Goal: Task Accomplishment & Management: Use online tool/utility

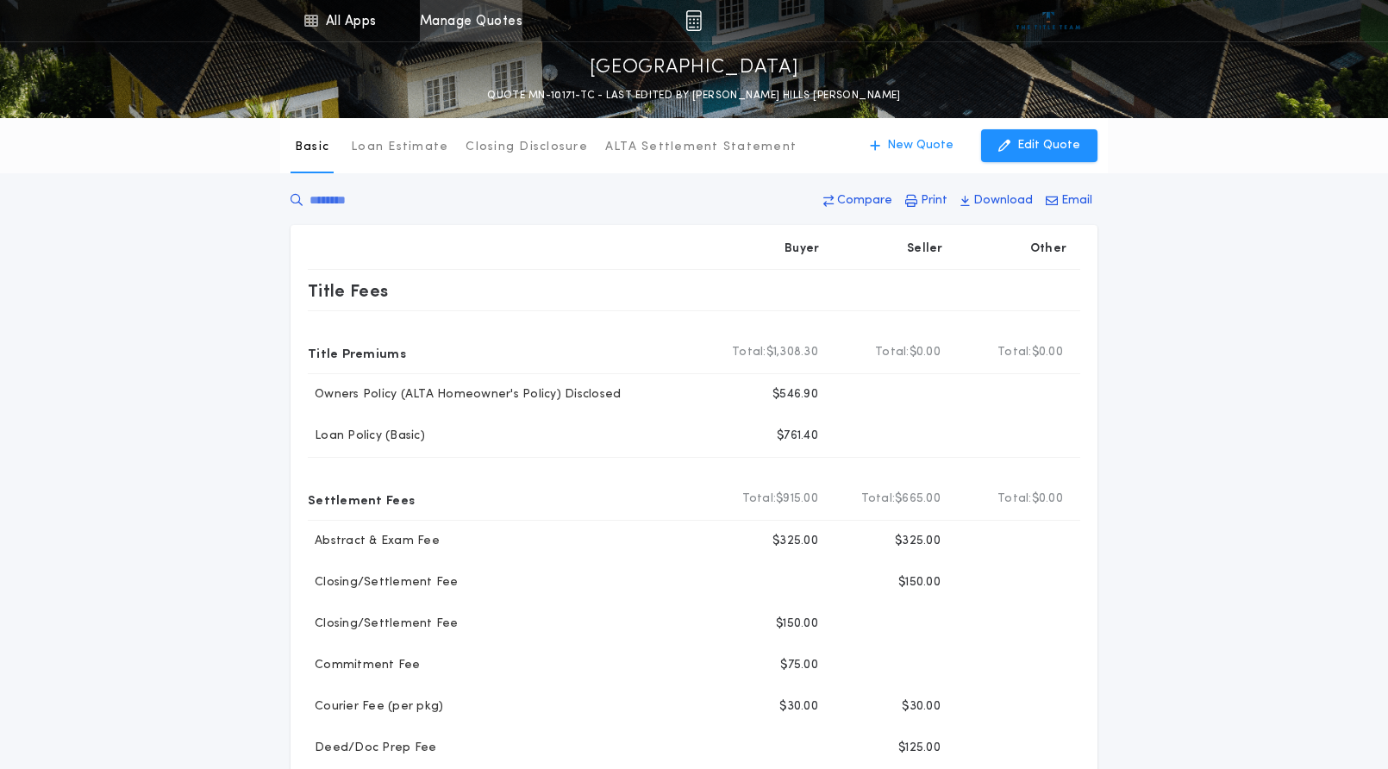
click at [459, 20] on link "Manage Quotes" at bounding box center [471, 20] width 103 height 41
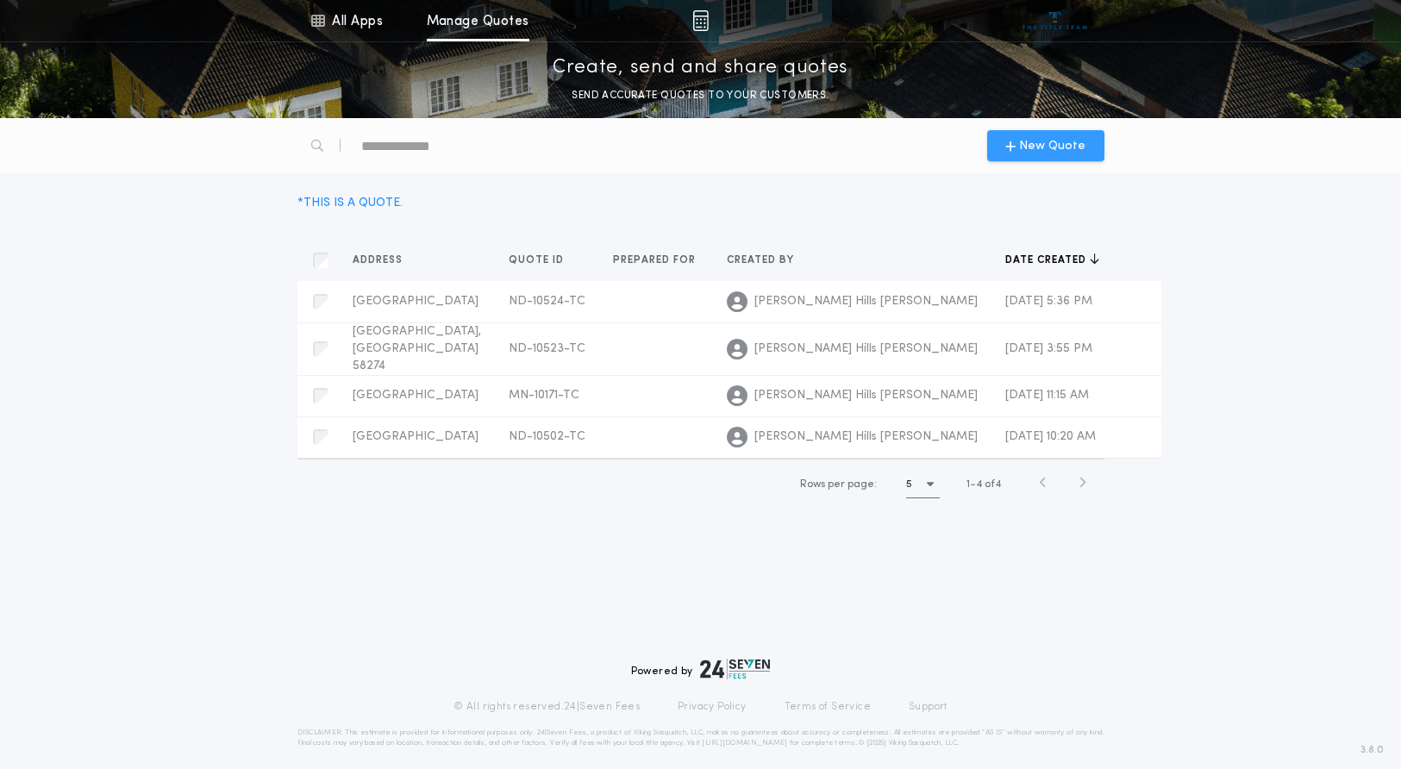
click at [1027, 150] on span "New Quote" at bounding box center [1052, 146] width 66 height 18
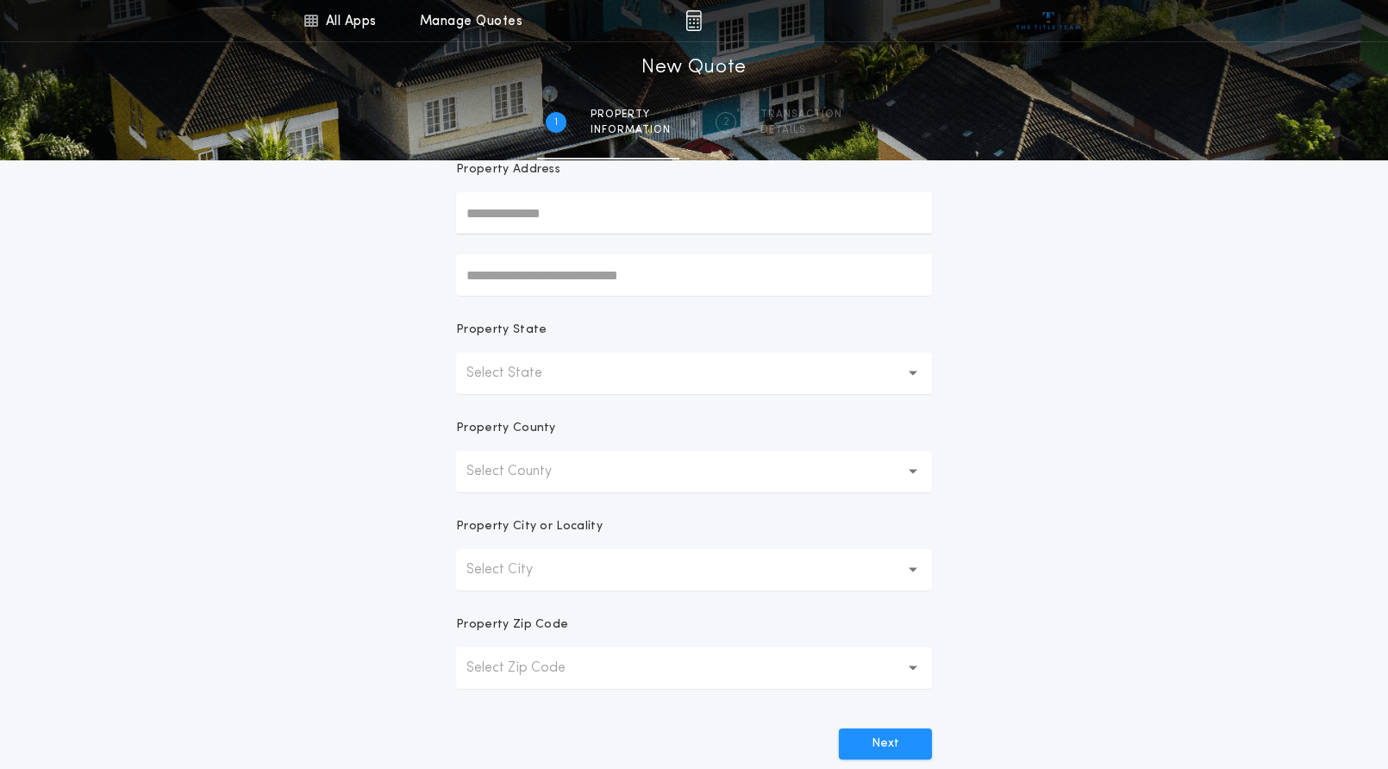
scroll to position [172, 0]
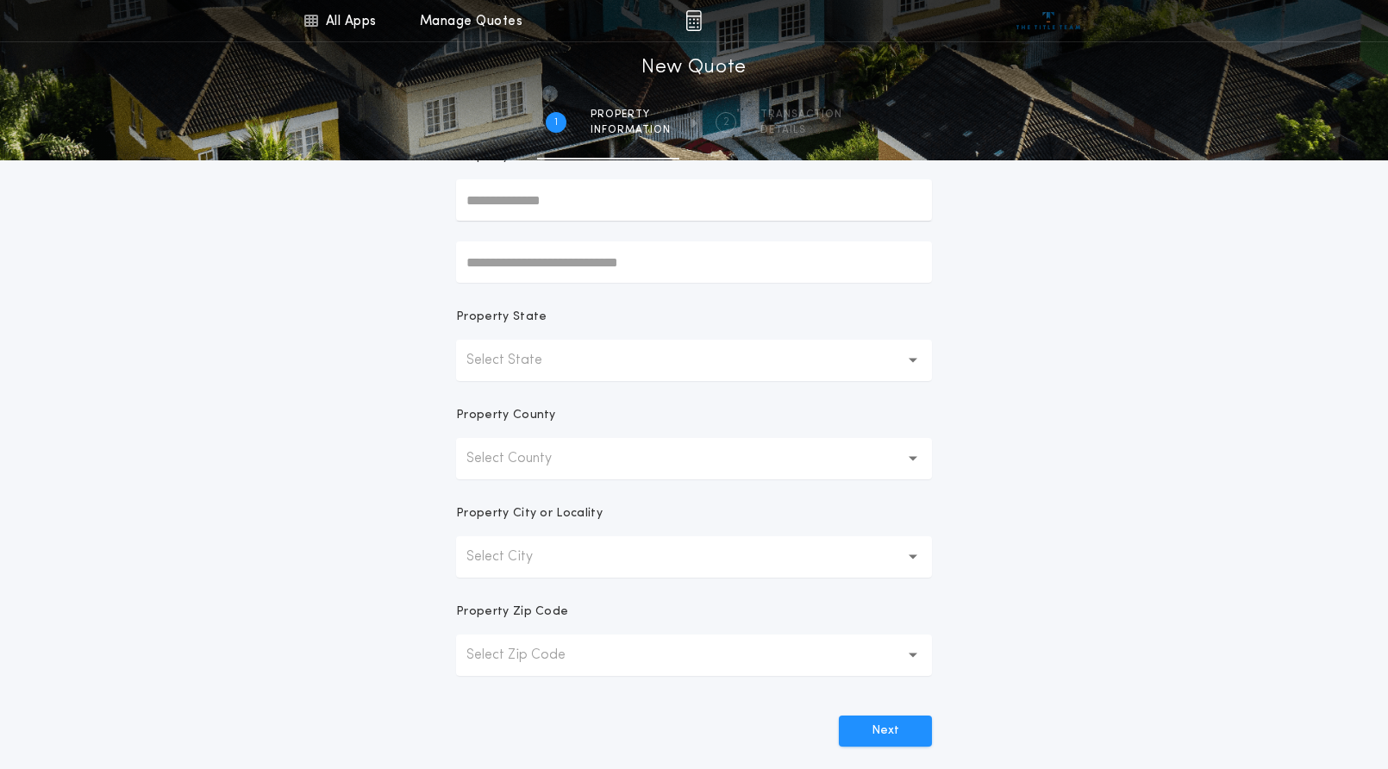
click at [539, 370] on p "Select State" at bounding box center [517, 360] width 103 height 21
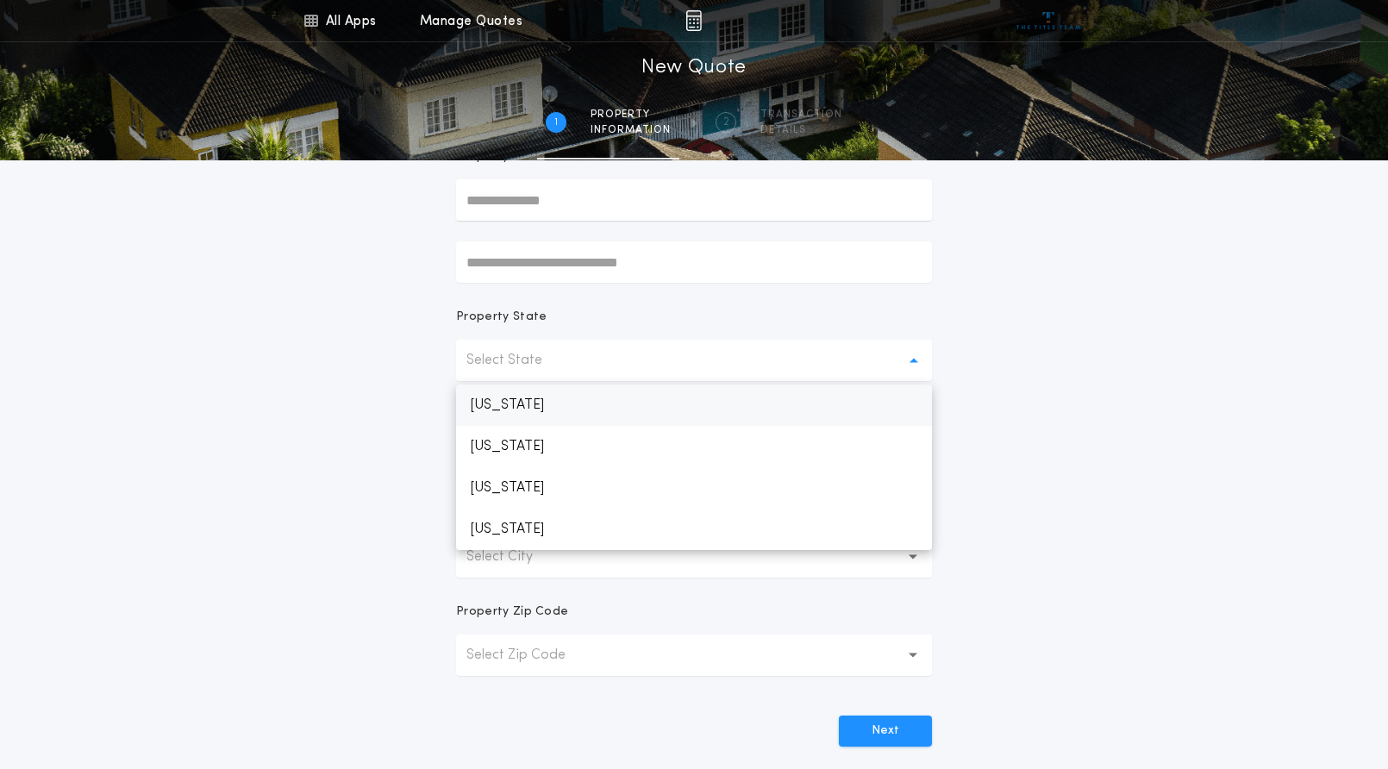
click at [530, 418] on p "[US_STATE]" at bounding box center [694, 404] width 476 height 41
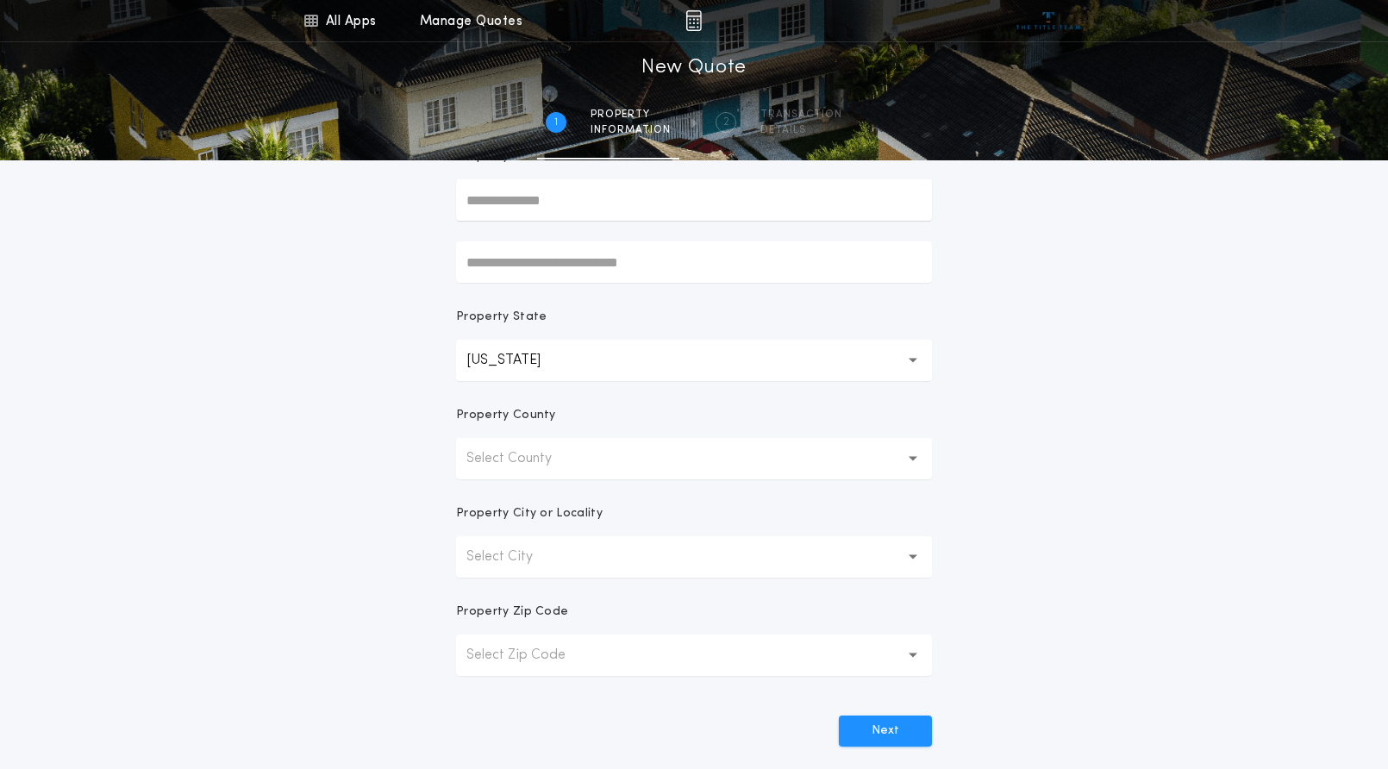
click at [532, 453] on p "Select County" at bounding box center [522, 458] width 113 height 21
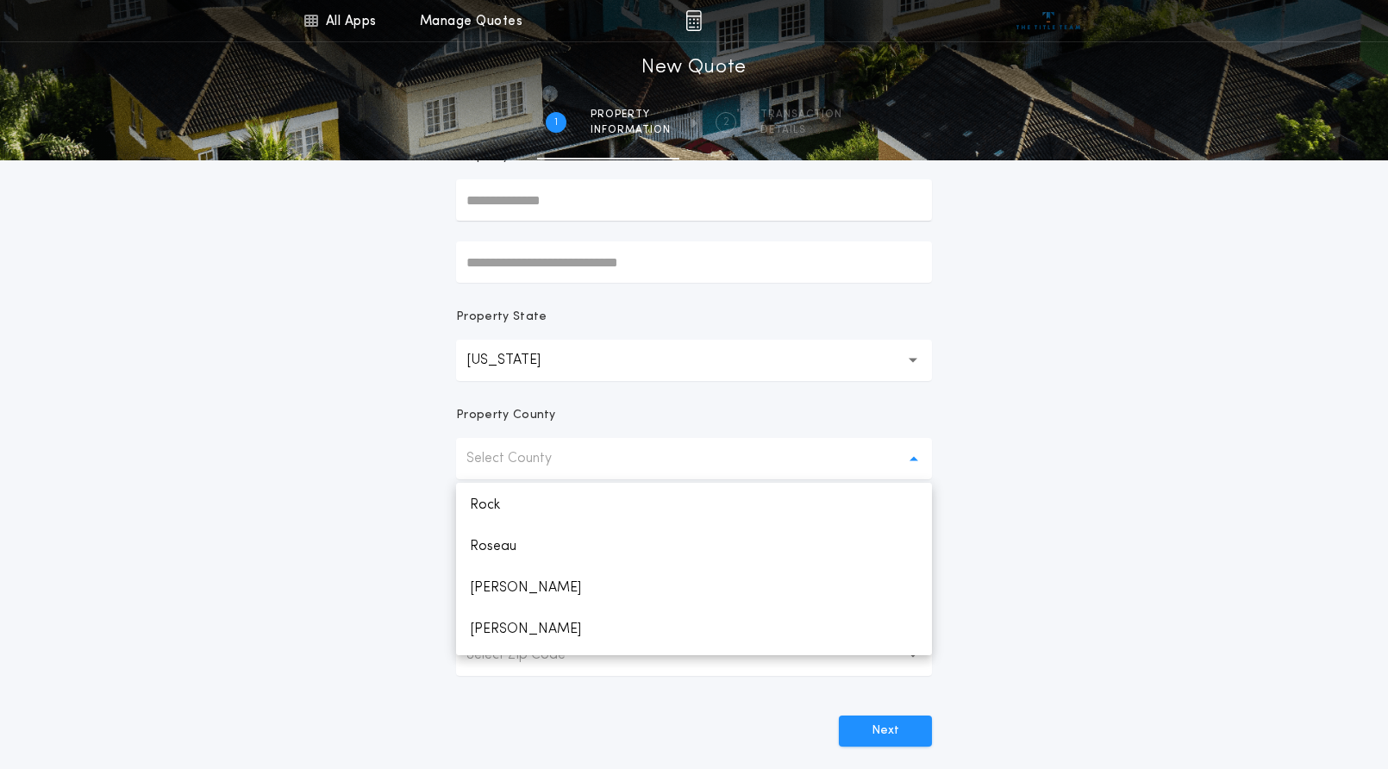
scroll to position [2758, 0]
click at [494, 510] on p "Roseau" at bounding box center [694, 517] width 476 height 41
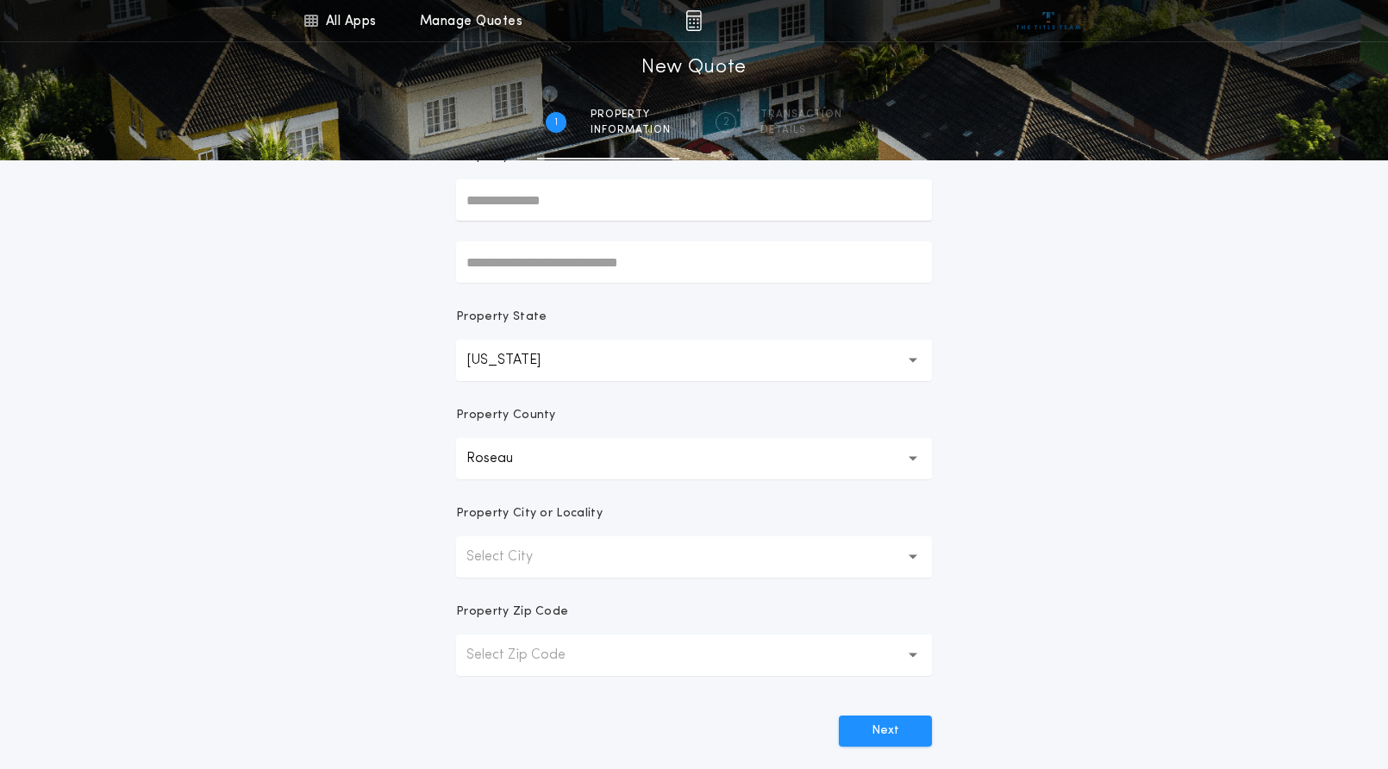
click at [518, 575] on button "Select City" at bounding box center [694, 556] width 476 height 41
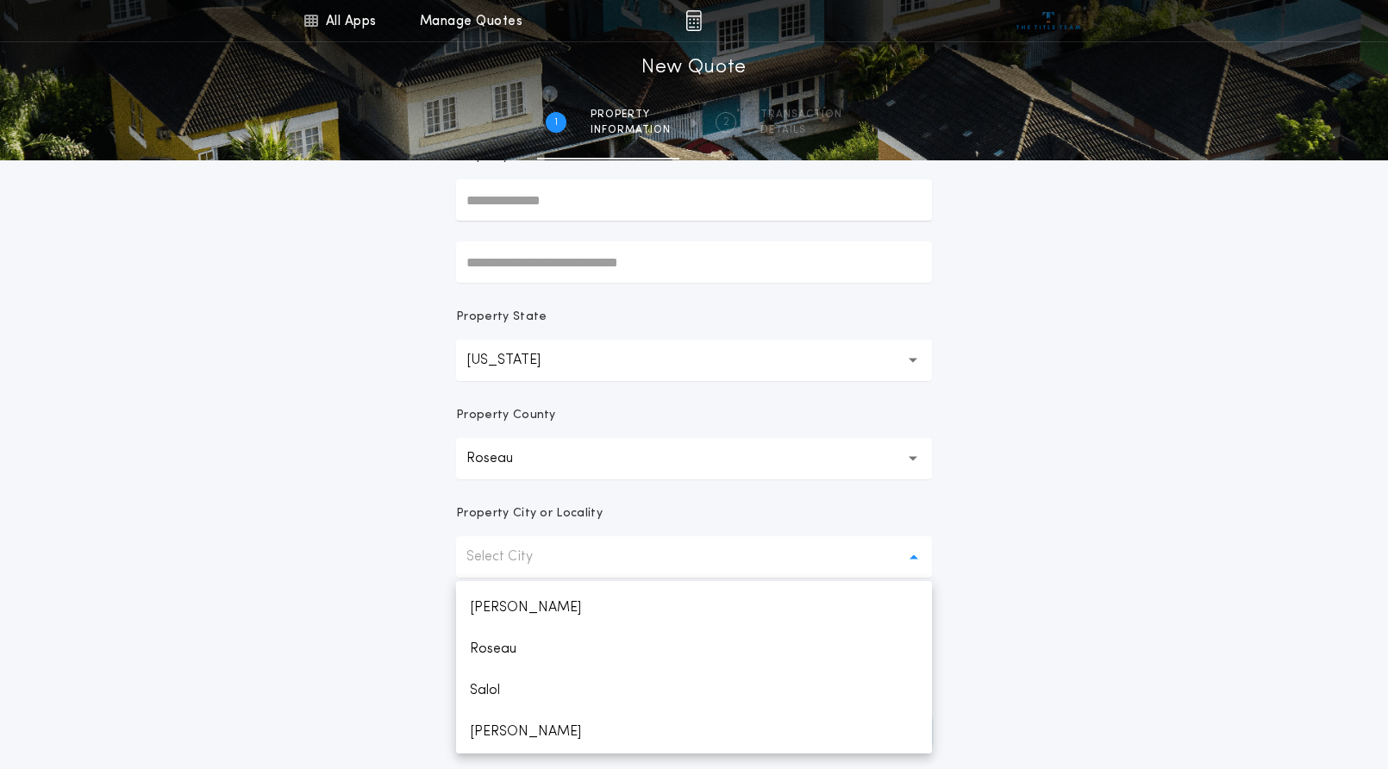
scroll to position [403, 0]
click at [527, 647] on p "Roseau" at bounding box center [694, 654] width 476 height 41
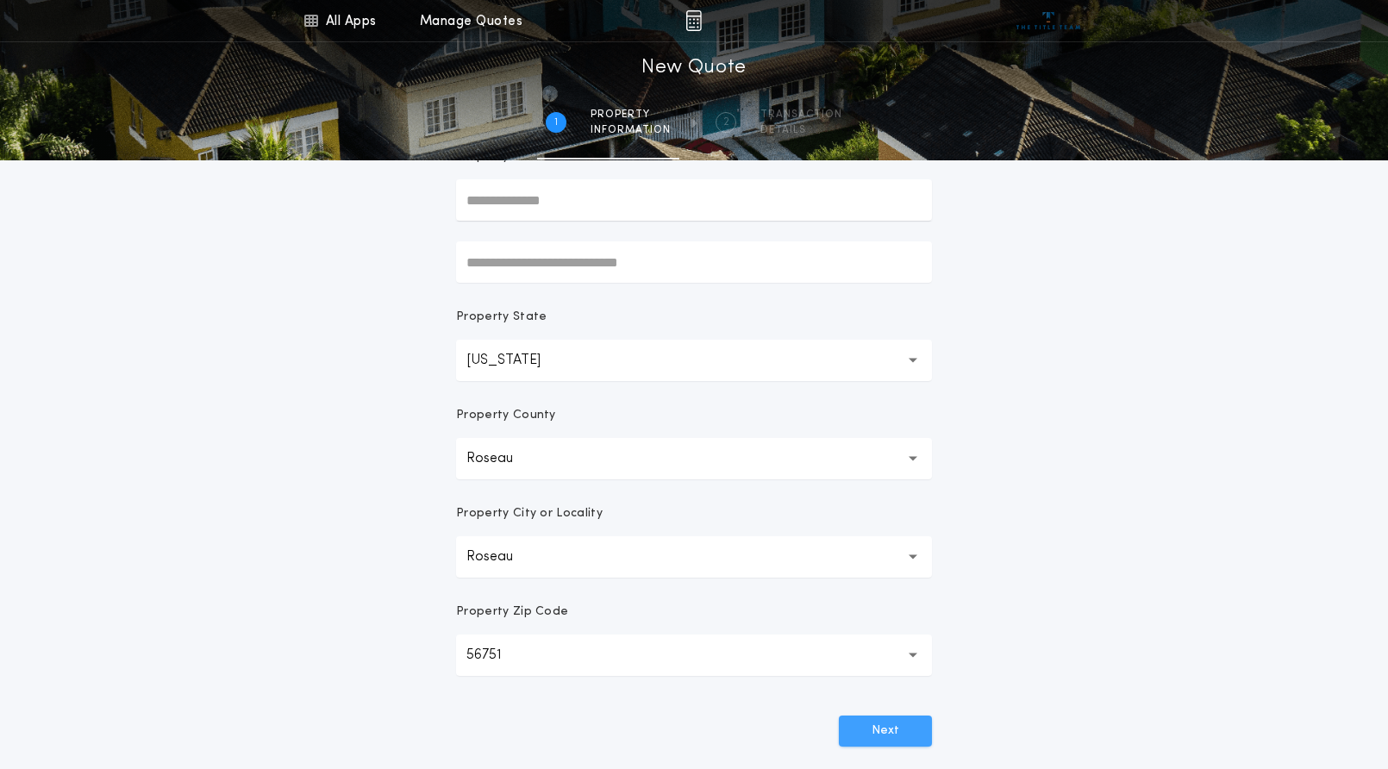
click at [859, 729] on button "Next" at bounding box center [885, 730] width 93 height 31
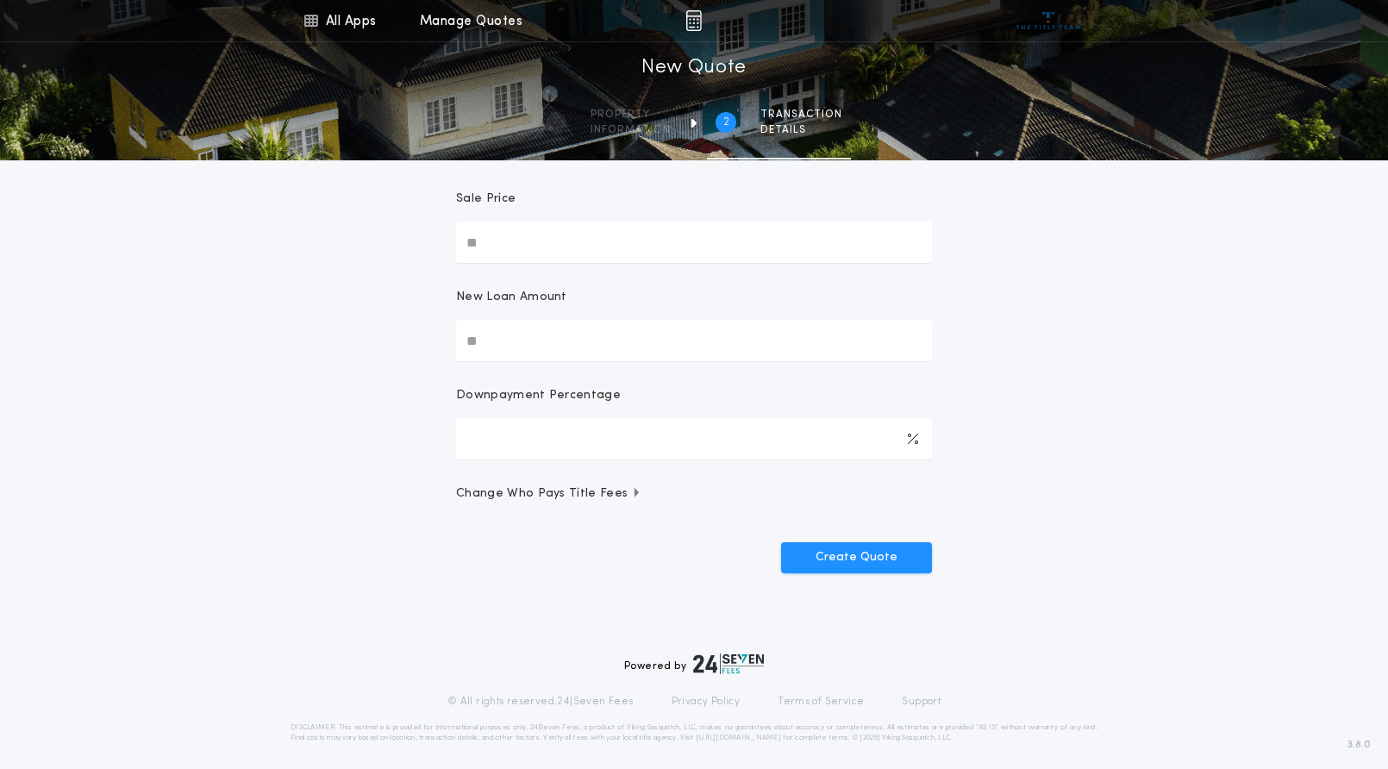
click at [546, 248] on input "Sale Price" at bounding box center [694, 242] width 476 height 41
type input "********"
click at [781, 542] on button "Create Quote" at bounding box center [856, 557] width 151 height 31
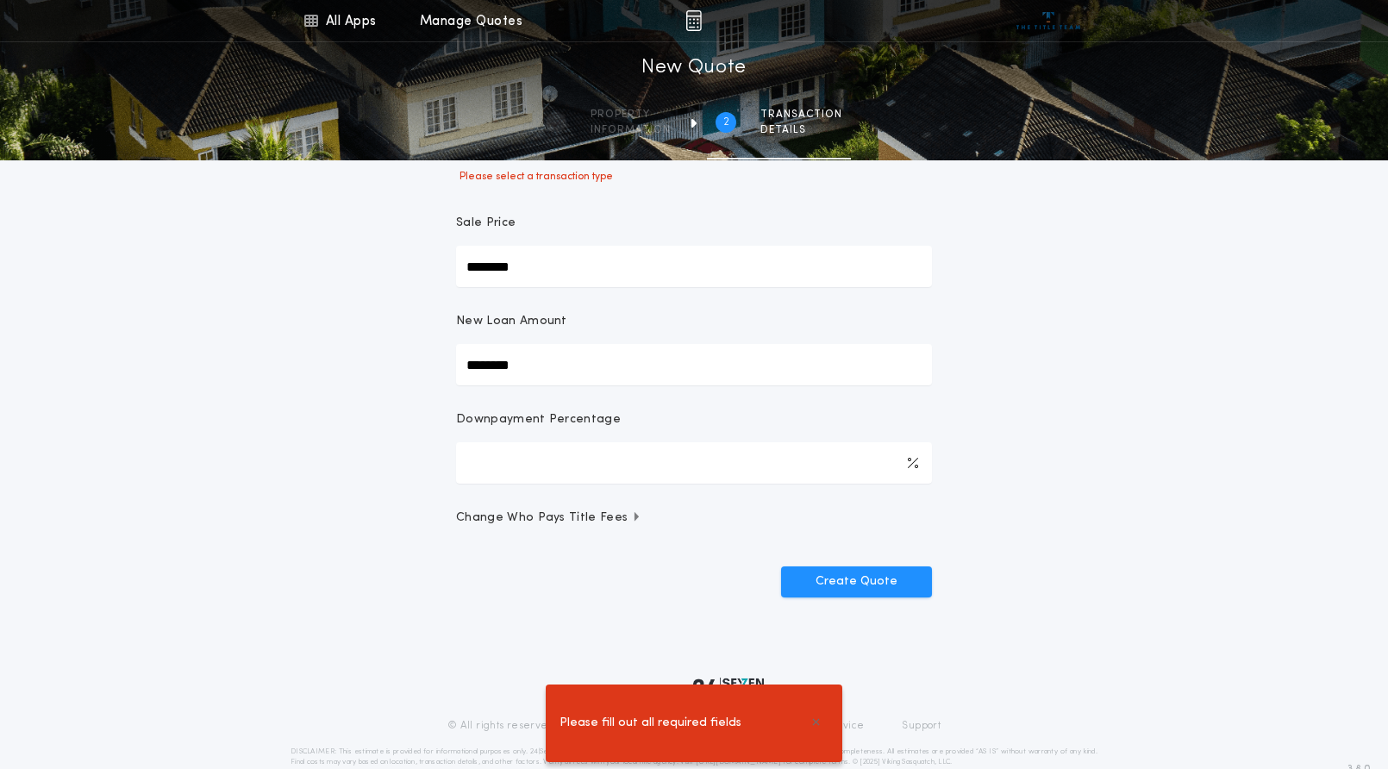
drag, startPoint x: 537, startPoint y: 363, endPoint x: 508, endPoint y: 369, distance: 29.9
click at [508, 369] on input "********" at bounding box center [694, 364] width 476 height 41
type input "***"
click at [568, 465] on input "***" at bounding box center [694, 462] width 476 height 41
click at [684, 510] on button "Change Who Pays Title Fees" at bounding box center [694, 517] width 476 height 17
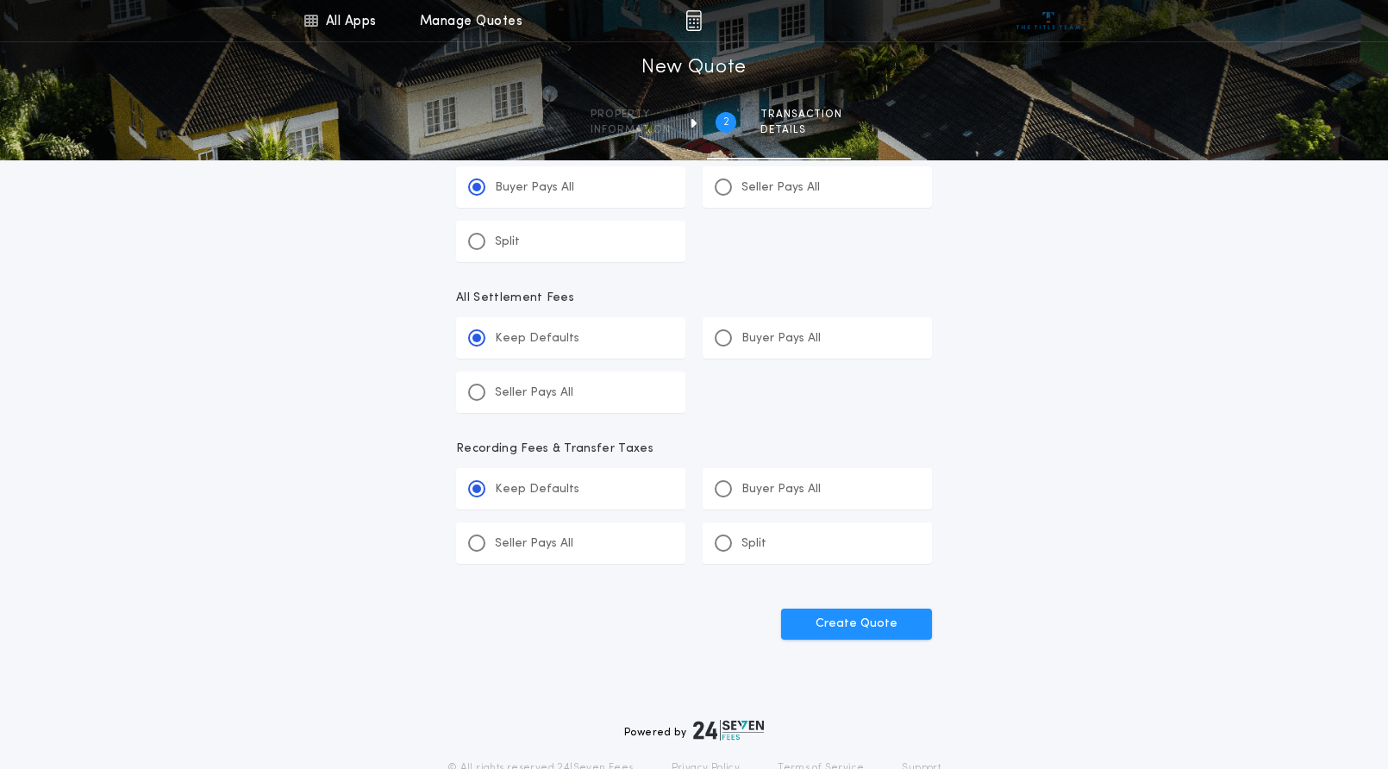
scroll to position [747, 0]
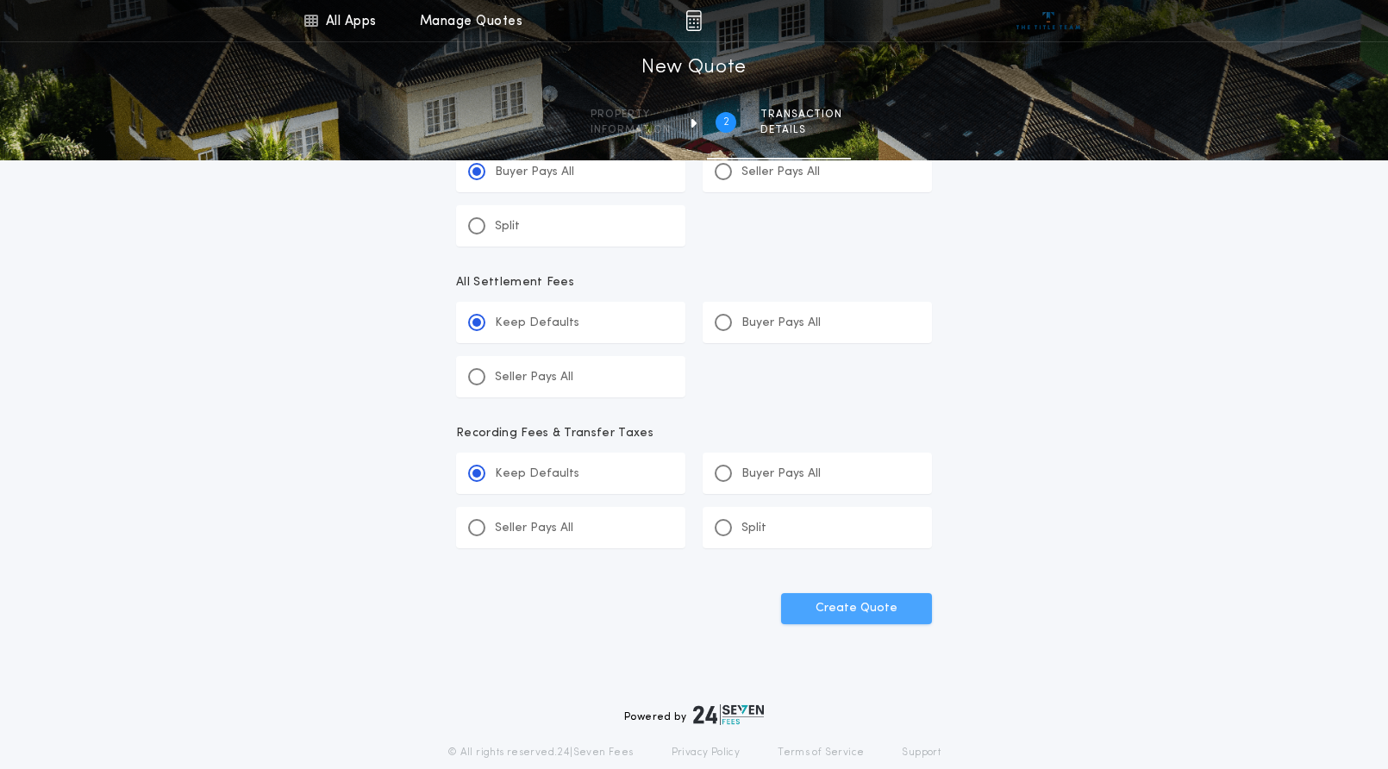
click at [890, 605] on button "Create Quote" at bounding box center [856, 608] width 151 height 31
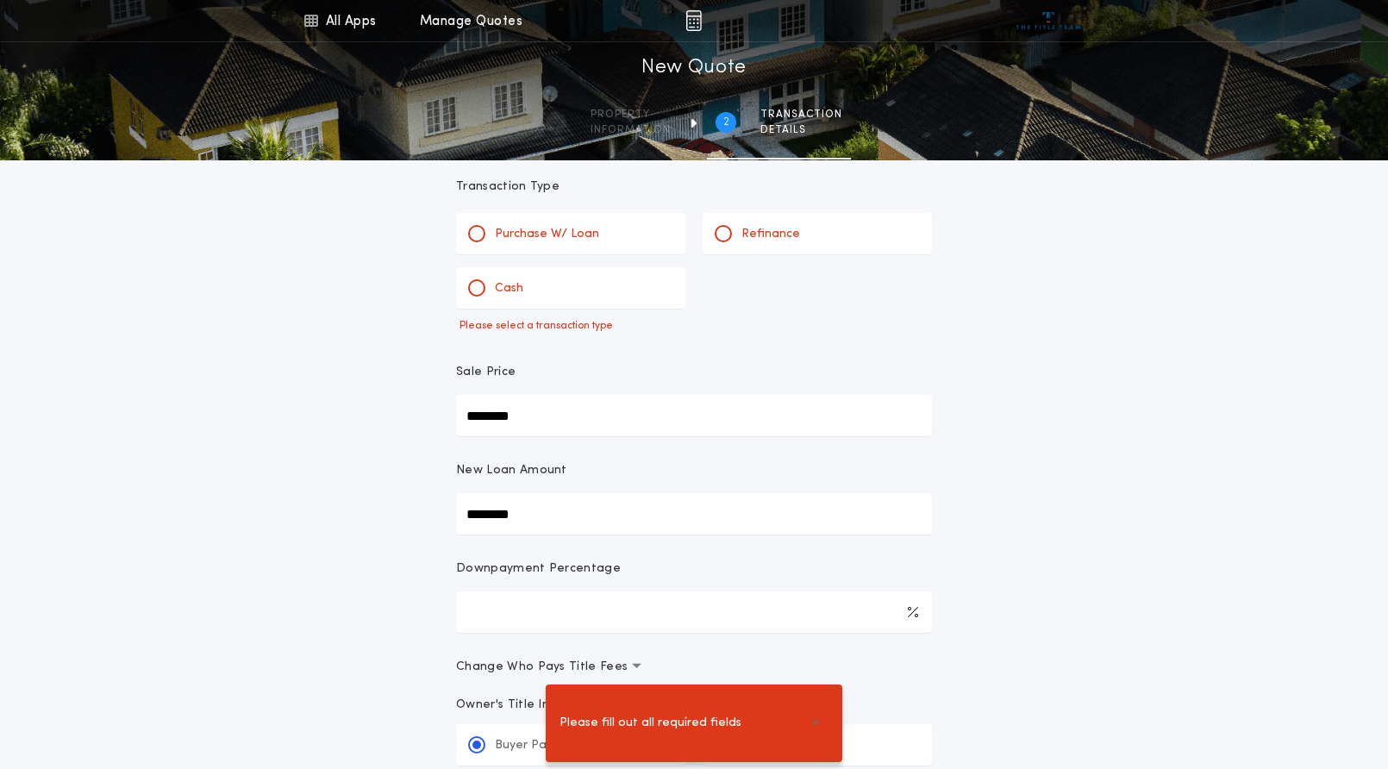
scroll to position [0, 0]
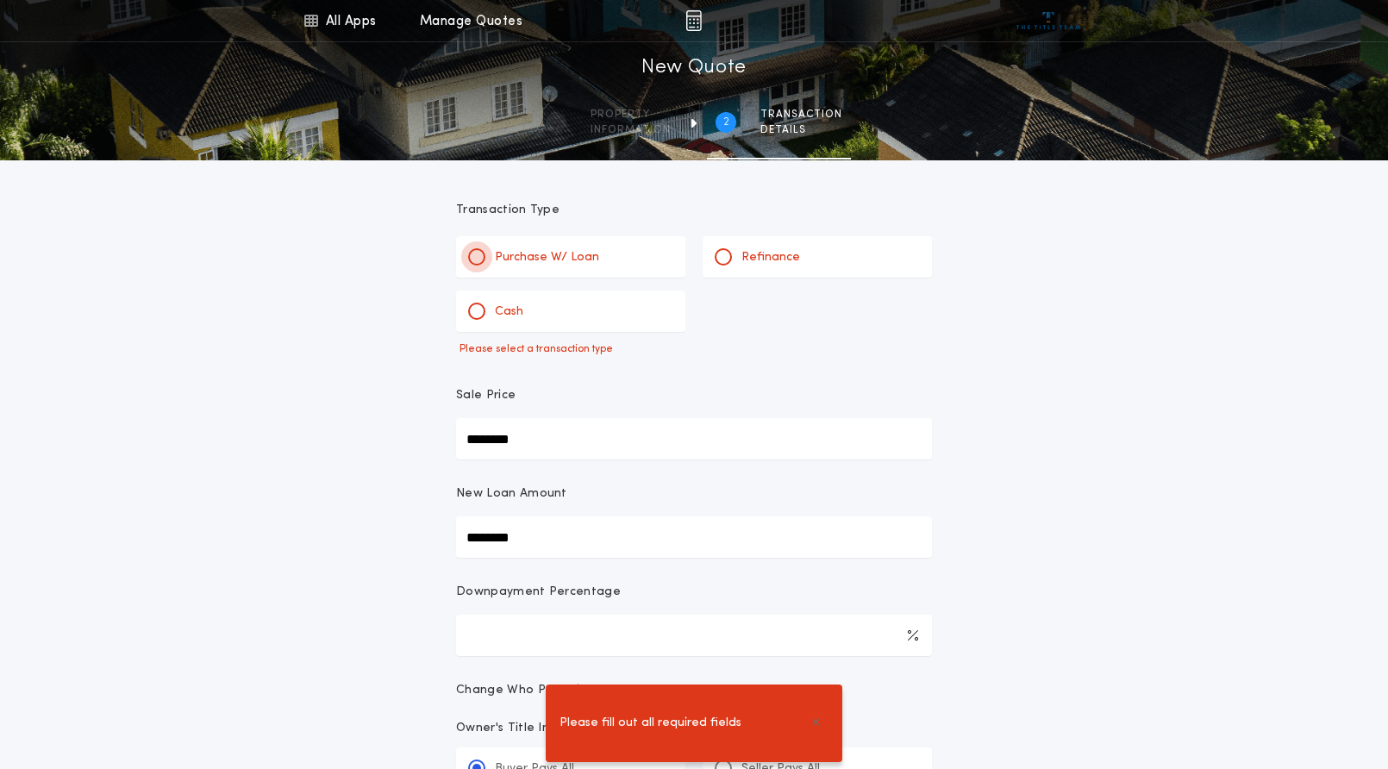
click at [472, 262] on div at bounding box center [476, 256] width 17 height 17
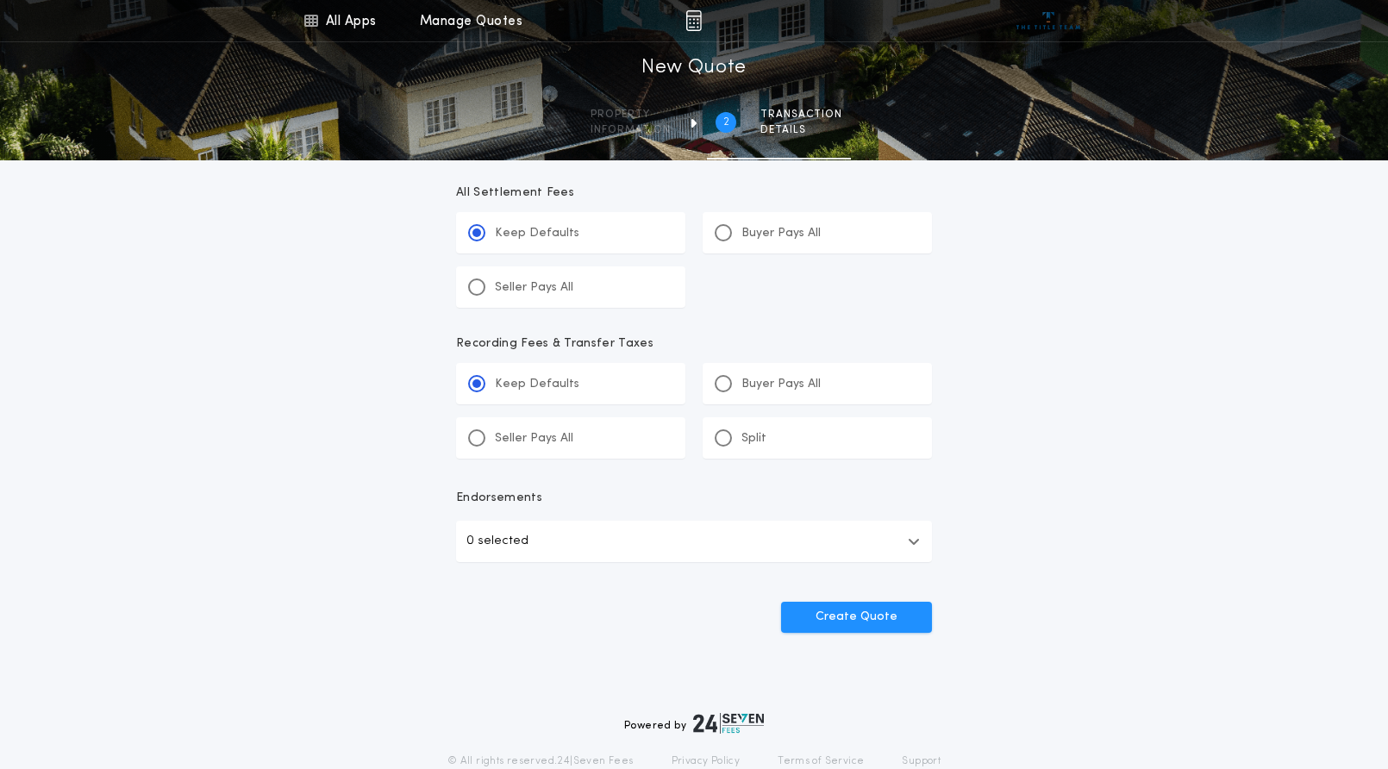
scroll to position [881, 0]
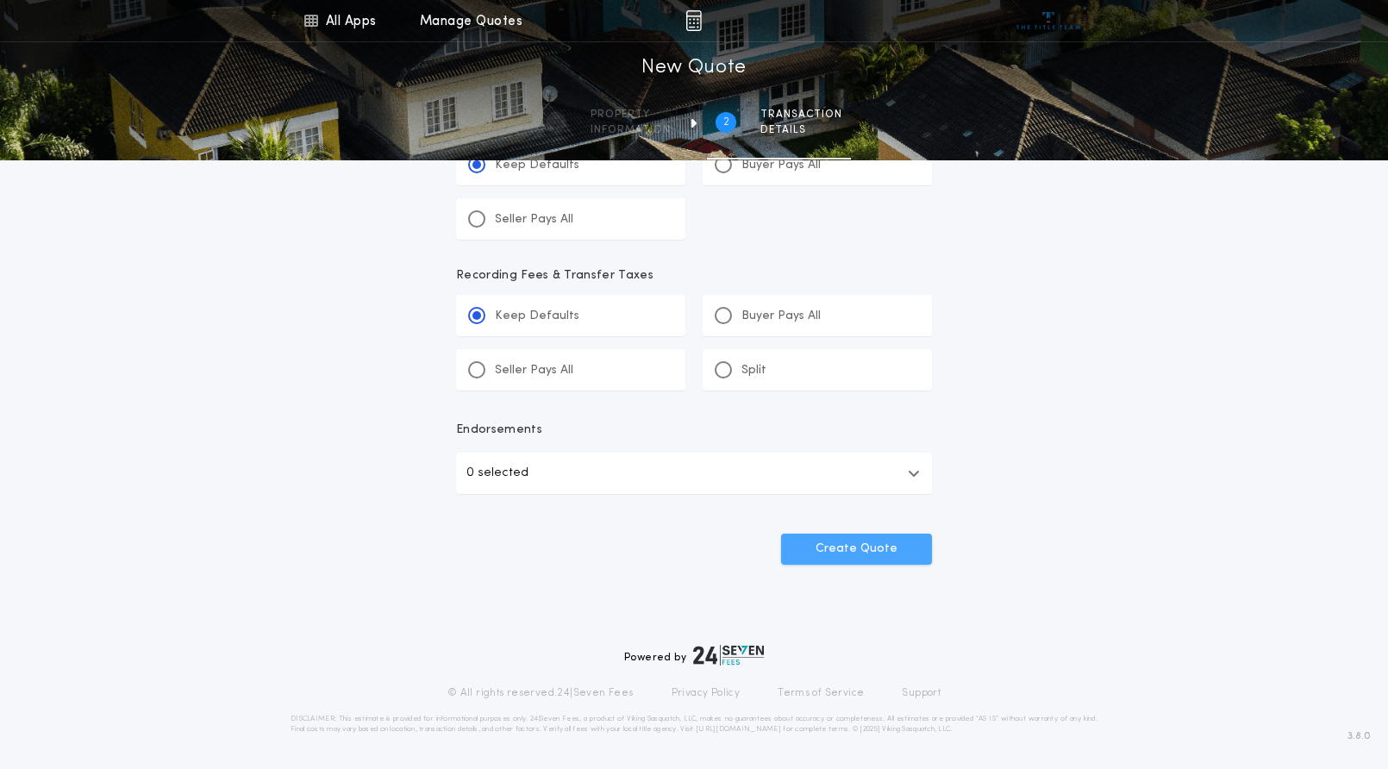
click at [864, 553] on button "Create Quote" at bounding box center [856, 549] width 151 height 31
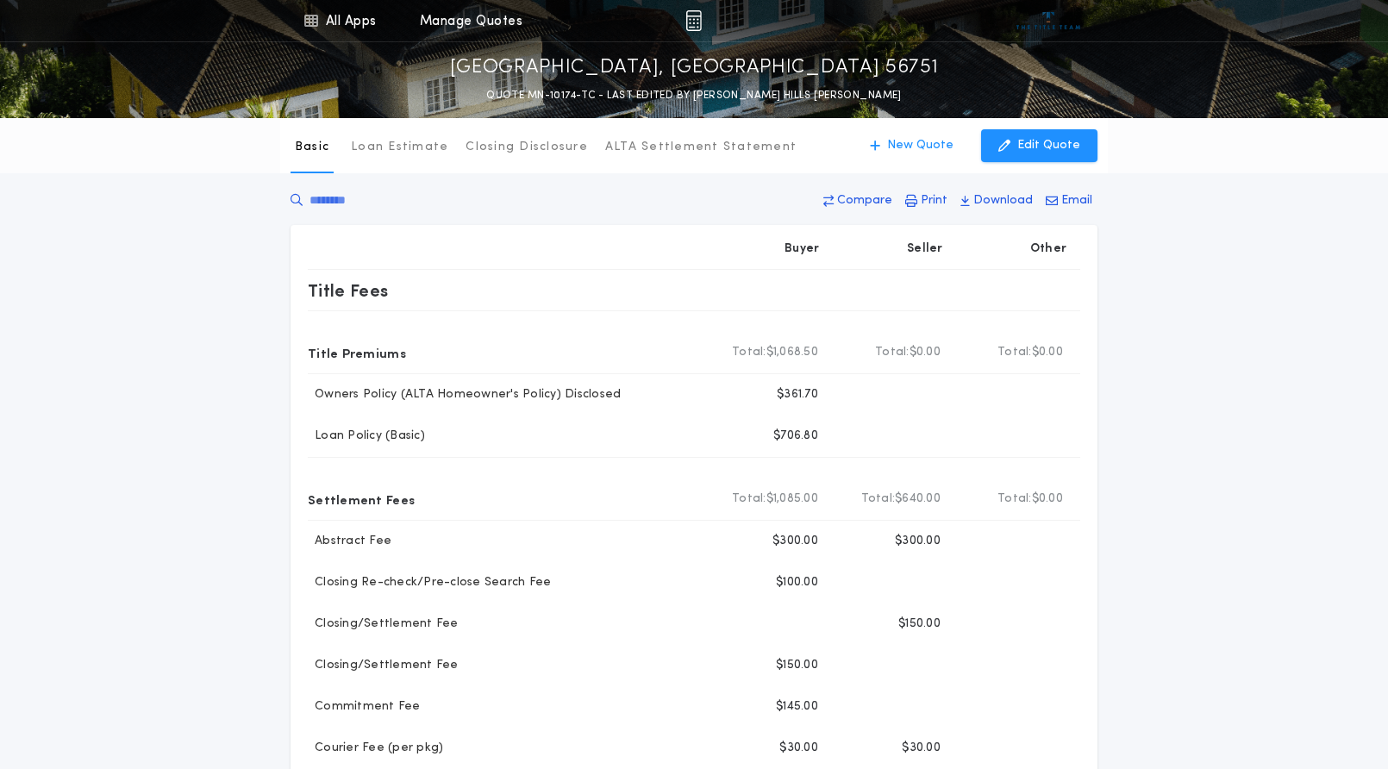
scroll to position [28, 0]
